Goal: Find specific page/section: Find specific page/section

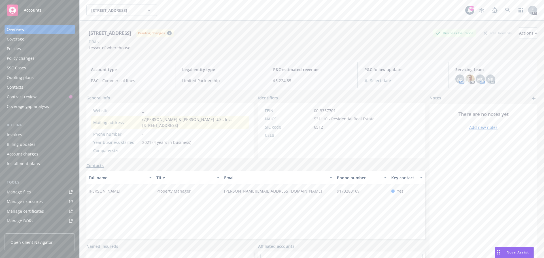
click at [29, 10] on span "Accounts" at bounding box center [33, 10] width 18 height 5
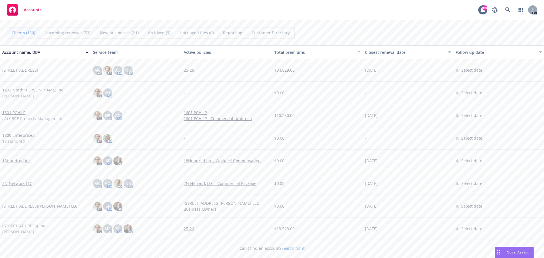
click at [87, 51] on div "button" at bounding box center [87, 52] width 3 height 13
click at [62, 53] on div "Account name, DBA" at bounding box center [42, 52] width 80 height 6
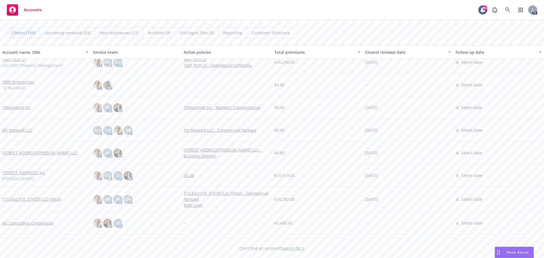
scroll to position [57, 0]
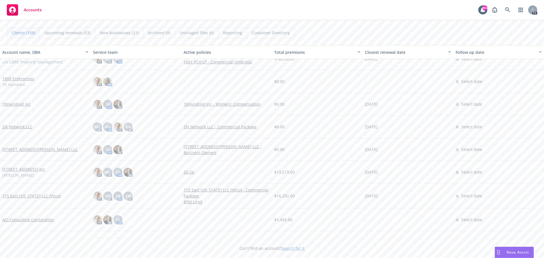
click at [85, 52] on icon "button" at bounding box center [86, 52] width 3 height 2
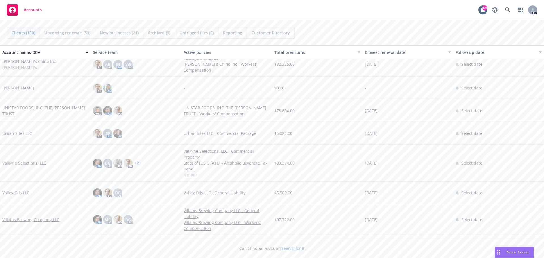
scroll to position [3171, 0]
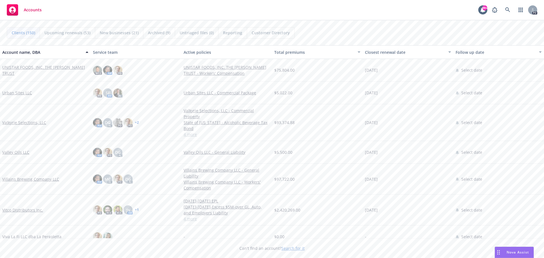
click at [26, 124] on link "Valkyrie Selections, LLC" at bounding box center [24, 122] width 44 height 6
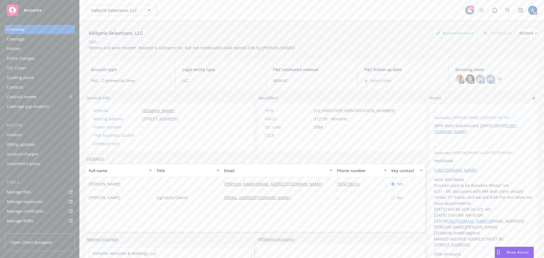
click at [17, 50] on div "Policies" at bounding box center [14, 48] width 14 height 9
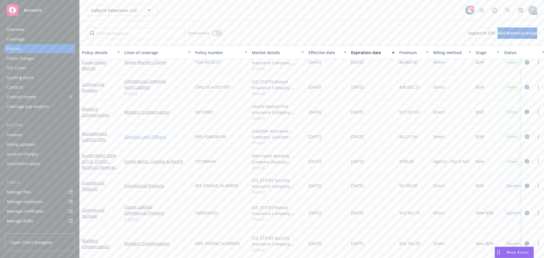
scroll to position [39, 0]
click at [30, 9] on span "Accounts" at bounding box center [33, 10] width 18 height 5
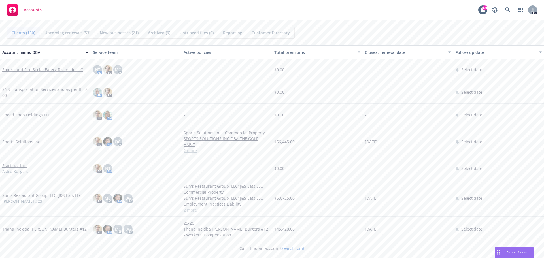
scroll to position [2803, 0]
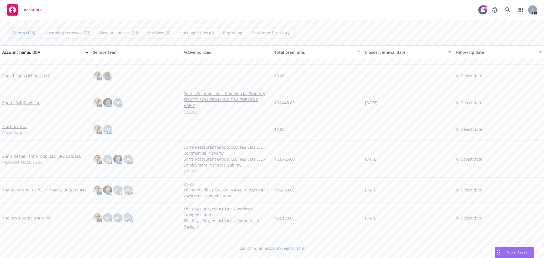
click at [40, 156] on link "Sun's Restaurant Group, LLC; J&S Eats LLC" at bounding box center [41, 156] width 79 height 6
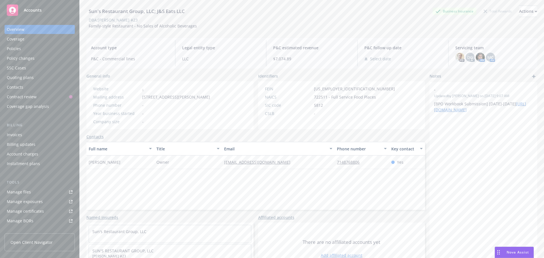
scroll to position [38, 0]
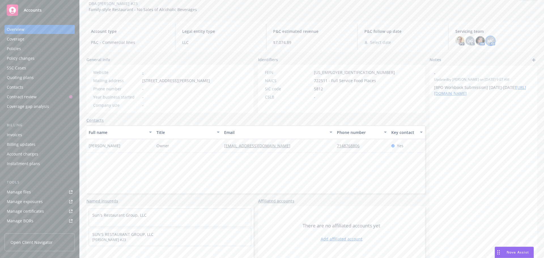
click at [487, 40] on span "MC" at bounding box center [490, 41] width 6 height 6
click at [475, 40] on img at bounding box center [479, 40] width 9 height 9
click at [467, 40] on span "DG" at bounding box center [470, 41] width 6 height 6
